Goal: Task Accomplishment & Management: Use online tool/utility

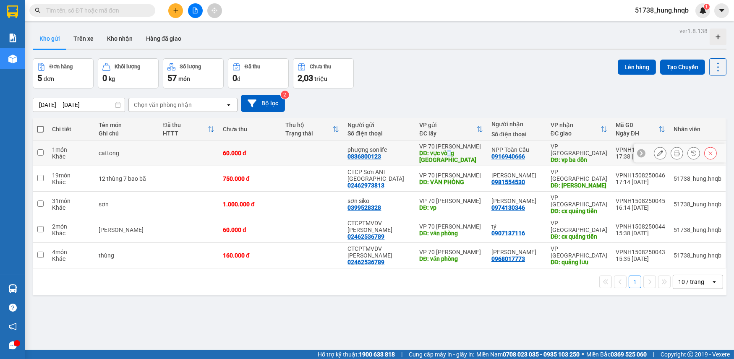
drag, startPoint x: 453, startPoint y: 154, endPoint x: 452, endPoint y: 160, distance: 6.7
click at [453, 154] on div "DĐ: vực vòng [GEOGRAPHIC_DATA]" at bounding box center [451, 156] width 64 height 13
checkbox input "true"
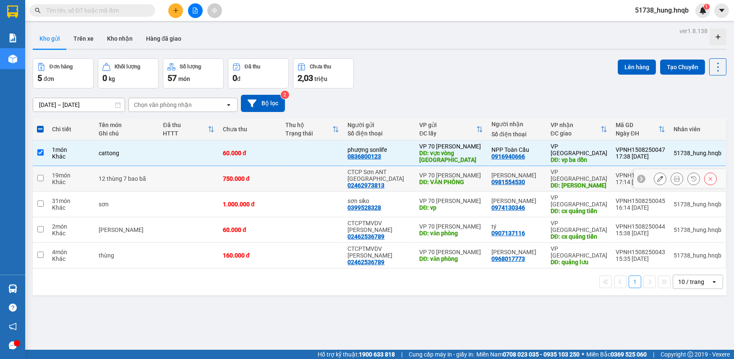
click at [453, 179] on div "DĐ: VĂN PHÒNG" at bounding box center [451, 182] width 64 height 7
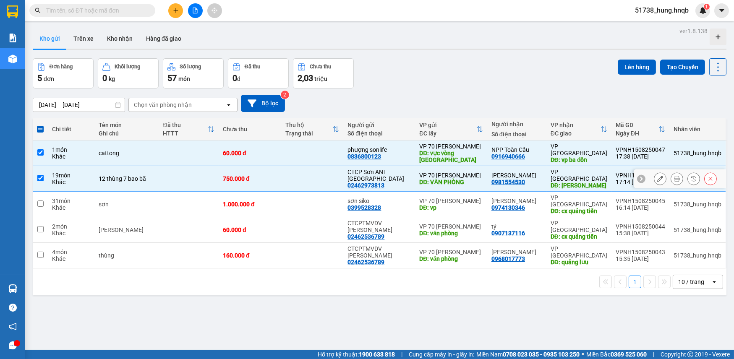
checkbox input "true"
click at [453, 201] on td "VP 70 [PERSON_NAME]: vp" at bounding box center [451, 205] width 72 height 26
checkbox input "true"
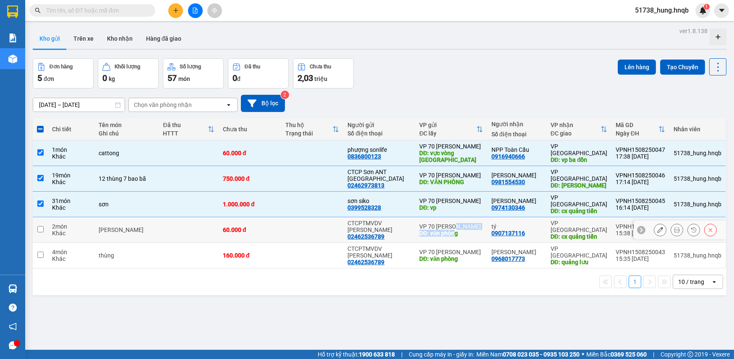
click at [457, 223] on div "VP 70 [PERSON_NAME]: văn phòng" at bounding box center [451, 229] width 64 height 13
checkbox input "true"
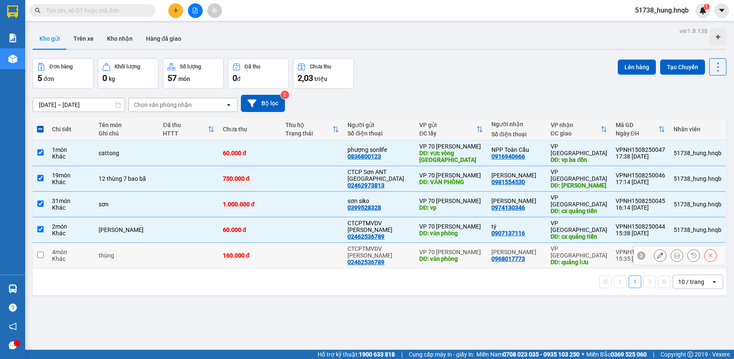
click at [457, 256] on div "DĐ: văn phòng" at bounding box center [451, 259] width 64 height 7
checkbox input "true"
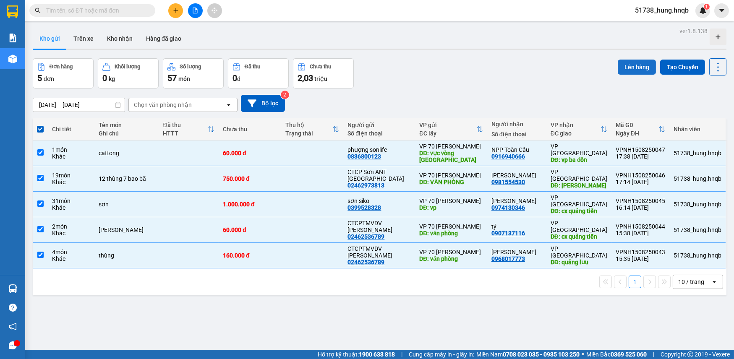
click at [628, 67] on button "Lên hàng" at bounding box center [637, 67] width 38 height 15
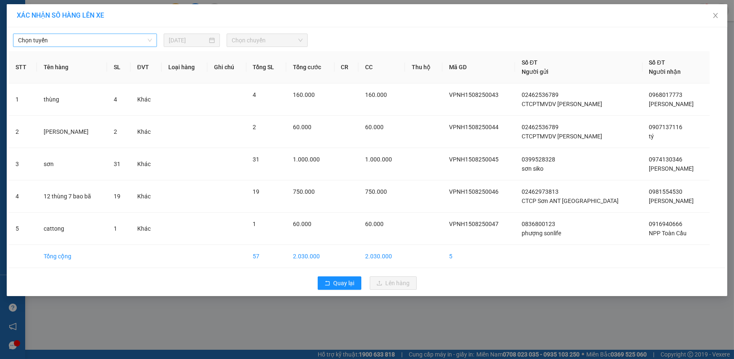
click at [84, 39] on span "Chọn tuyến" at bounding box center [85, 40] width 134 height 13
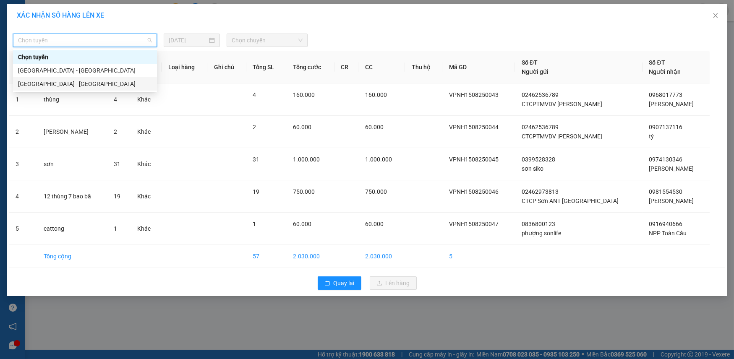
click at [69, 84] on div "[GEOGRAPHIC_DATA] - [GEOGRAPHIC_DATA]" at bounding box center [85, 83] width 134 height 9
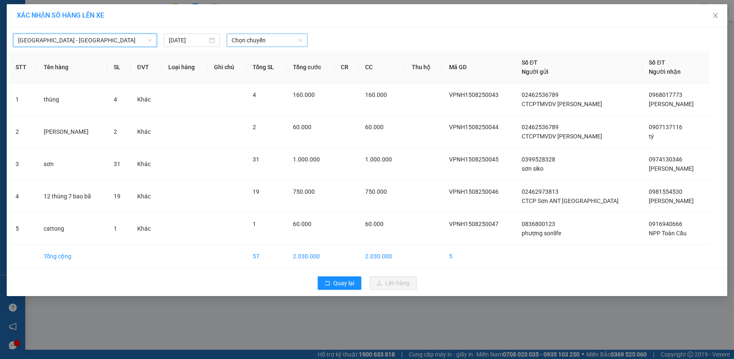
click at [242, 39] on span "Chọn chuyến" at bounding box center [267, 40] width 71 height 13
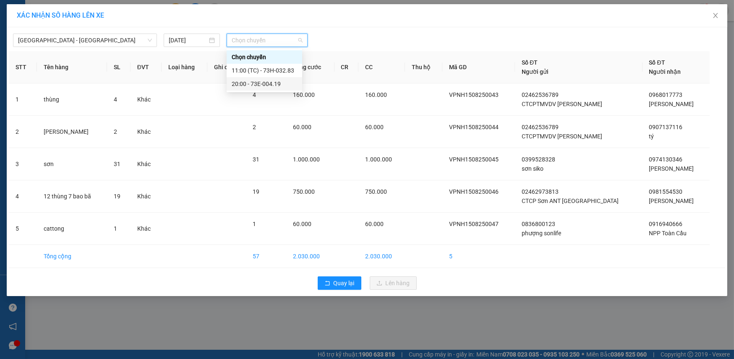
click at [259, 82] on div "20:00 - 73E-004.19" at bounding box center [264, 83] width 65 height 9
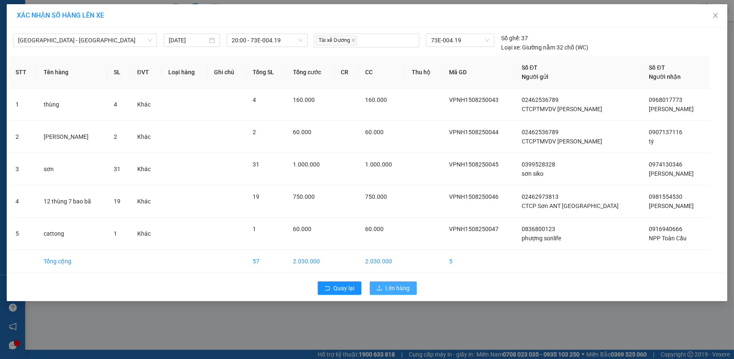
click at [388, 288] on span "Lên hàng" at bounding box center [398, 288] width 24 height 9
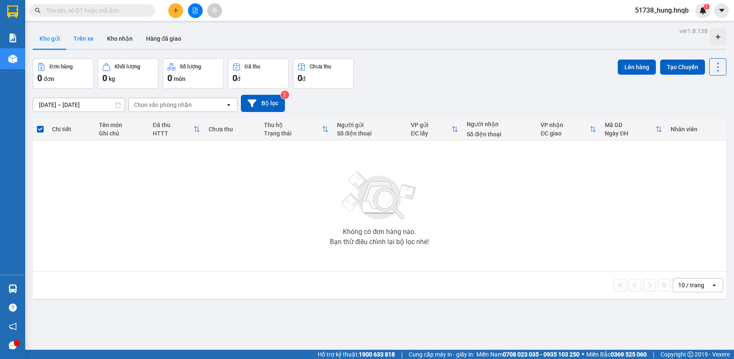
click at [80, 38] on button "Trên xe" at bounding box center [84, 39] width 34 height 20
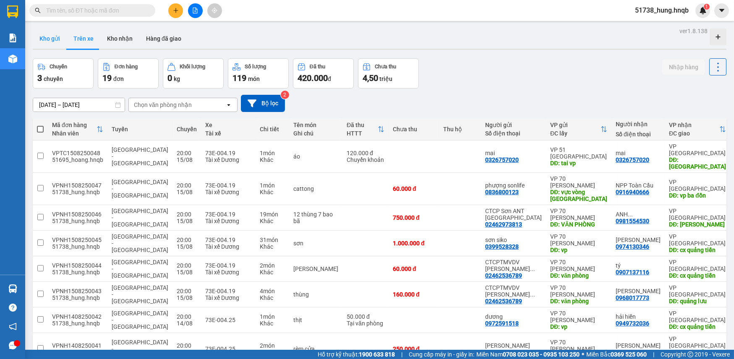
click at [48, 38] on button "Kho gửi" at bounding box center [50, 39] width 34 height 20
